Goal: Information Seeking & Learning: Learn about a topic

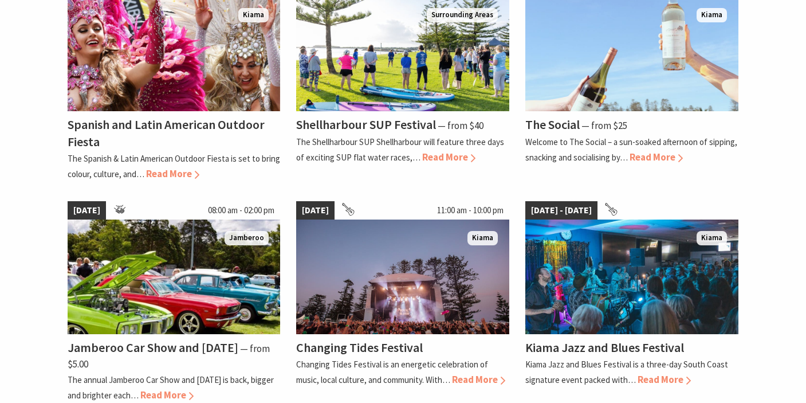
scroll to position [901, 0]
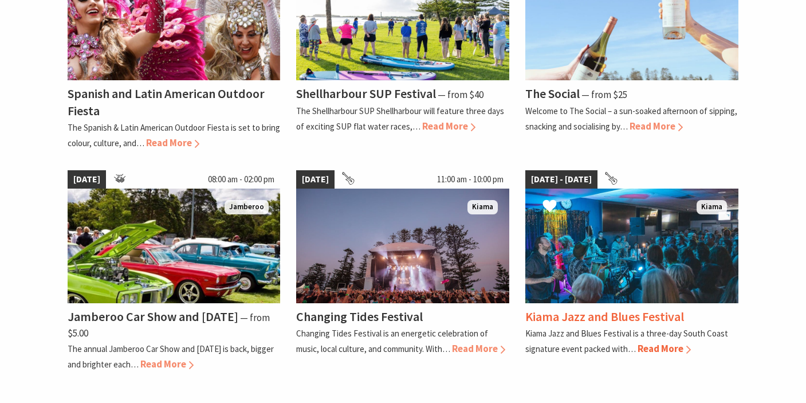
click at [659, 347] on span "Read More" at bounding box center [664, 348] width 53 height 13
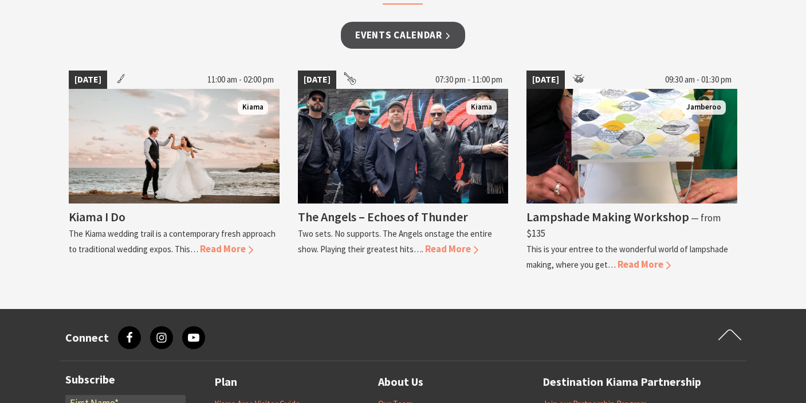
scroll to position [1101, 0]
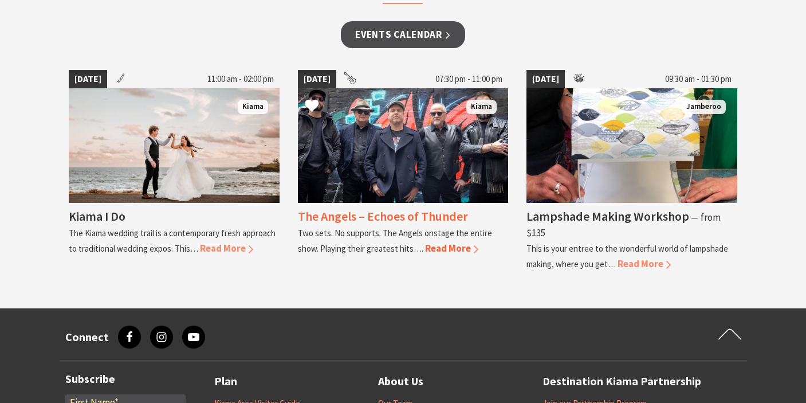
click at [414, 134] on img at bounding box center [403, 145] width 211 height 115
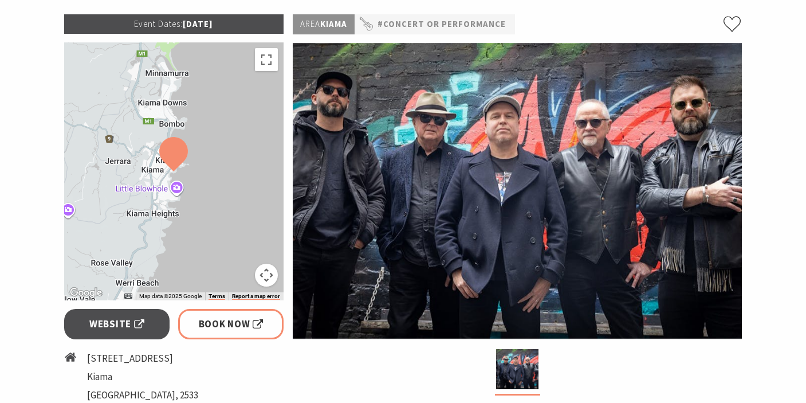
scroll to position [168, 0]
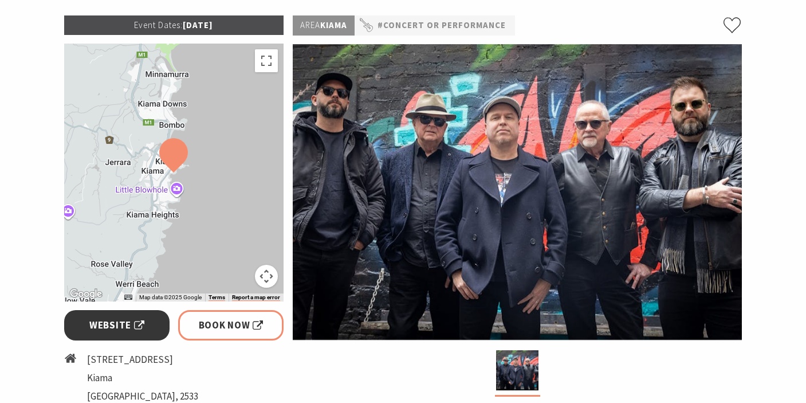
click at [116, 324] on span "Website" at bounding box center [116, 324] width 55 height 15
